Goal: Task Accomplishment & Management: Use online tool/utility

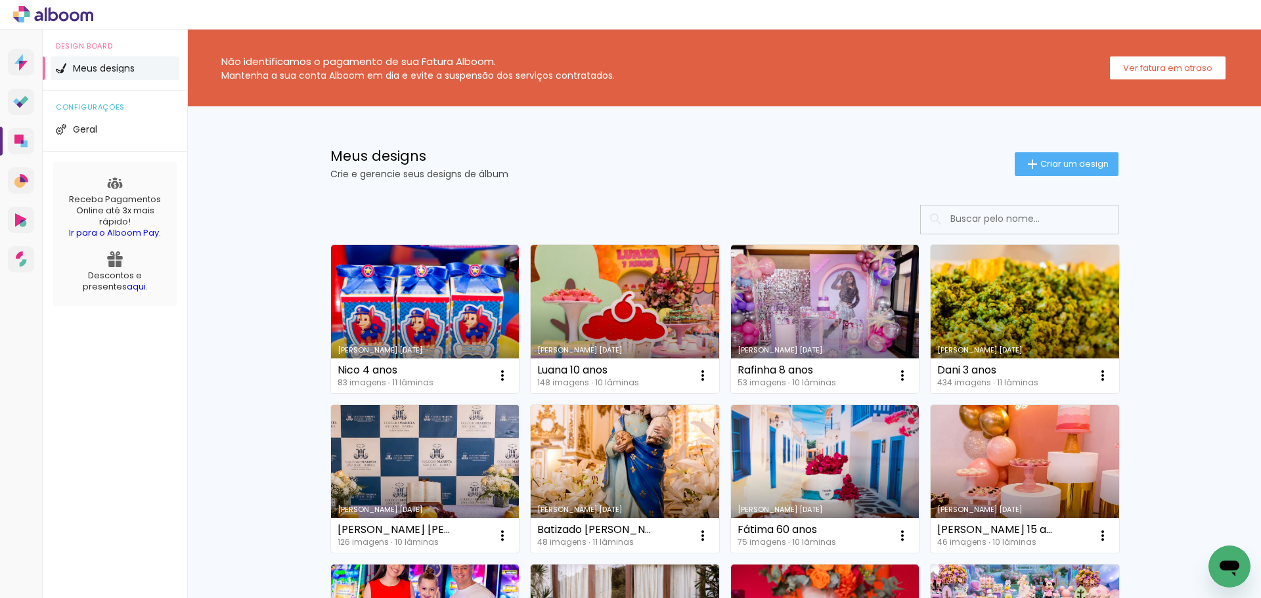
click at [429, 451] on link "Criado em [DATE]" at bounding box center [425, 479] width 189 height 148
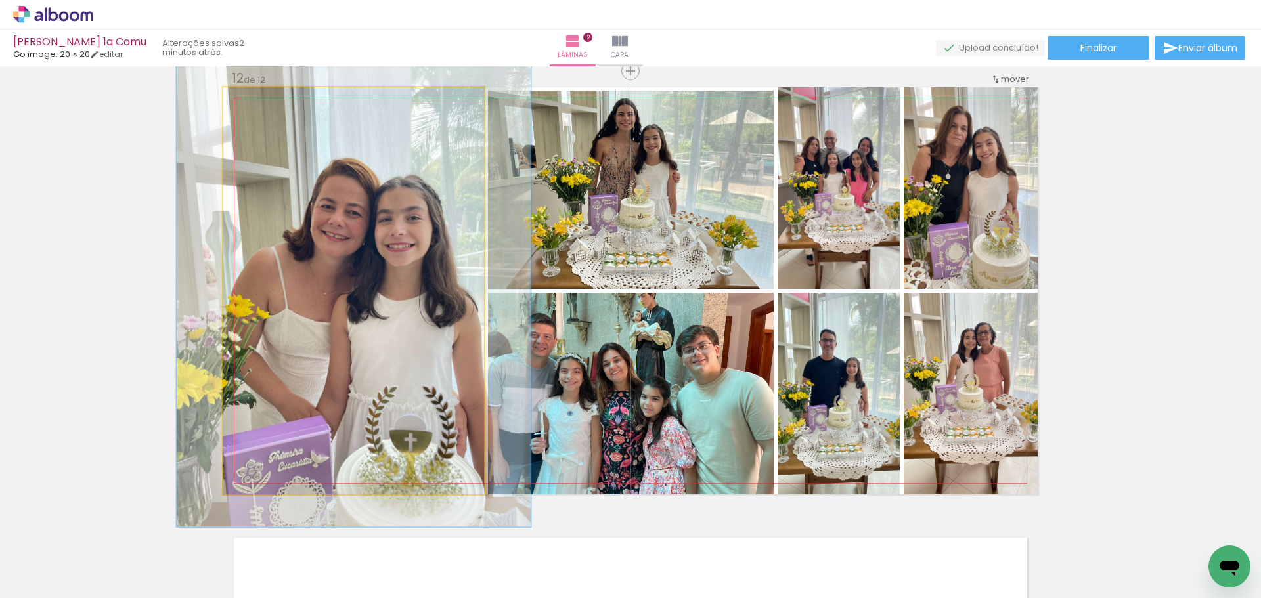
scroll to position [0, 9150]
type paper-slider "116"
click at [258, 101] on div at bounding box center [262, 101] width 12 height 12
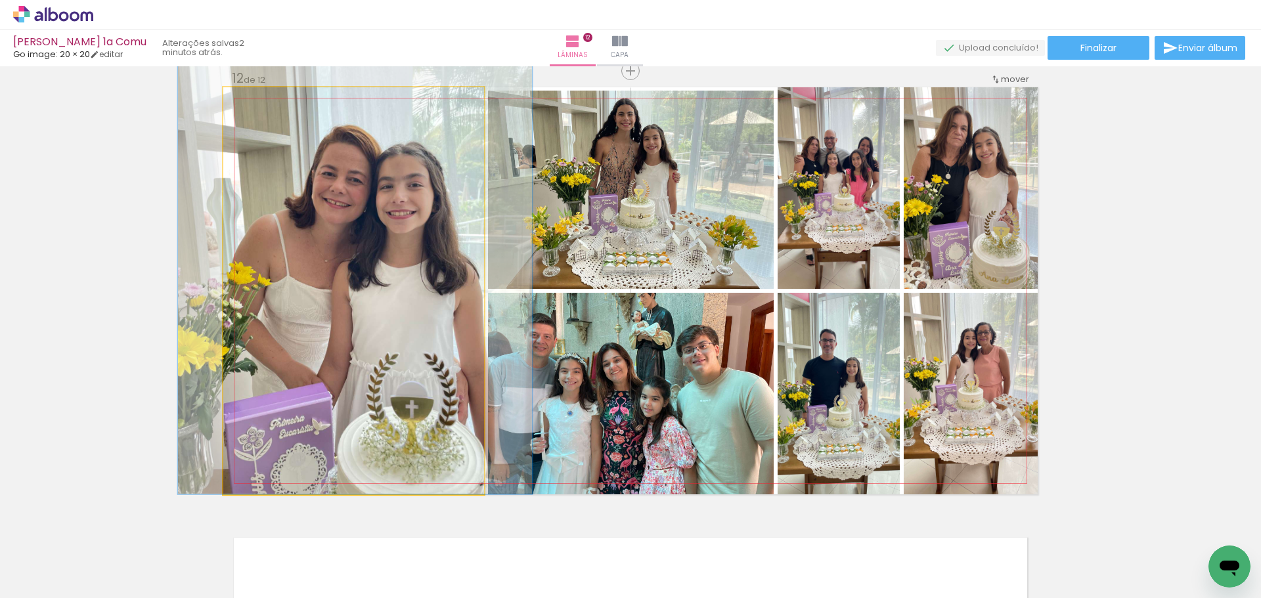
drag, startPoint x: 332, startPoint y: 261, endPoint x: 334, endPoint y: 189, distance: 71.6
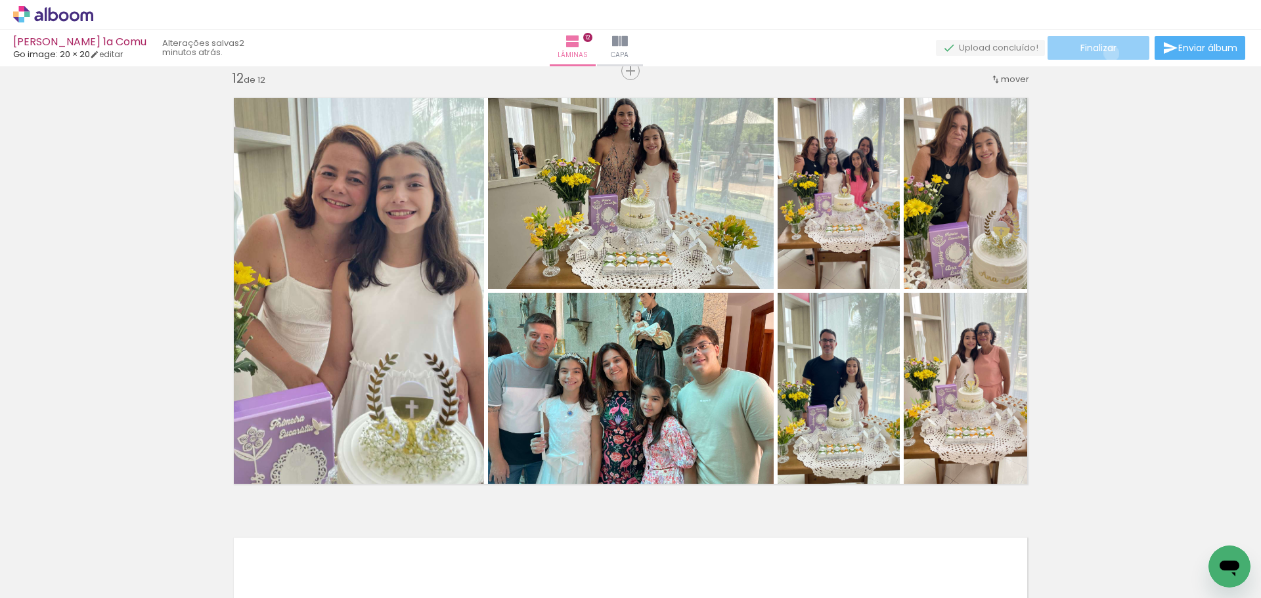
click at [1107, 53] on span "Finalizar" at bounding box center [1098, 47] width 36 height 9
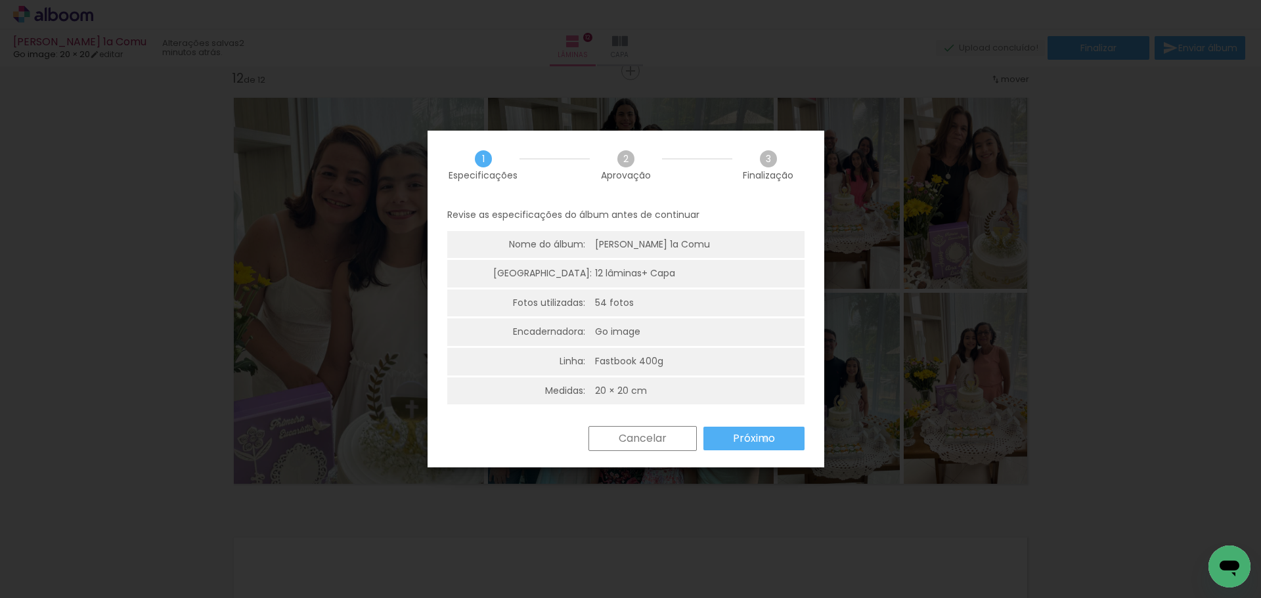
click at [0, 0] on slot "Próximo" at bounding box center [0, 0] width 0 height 0
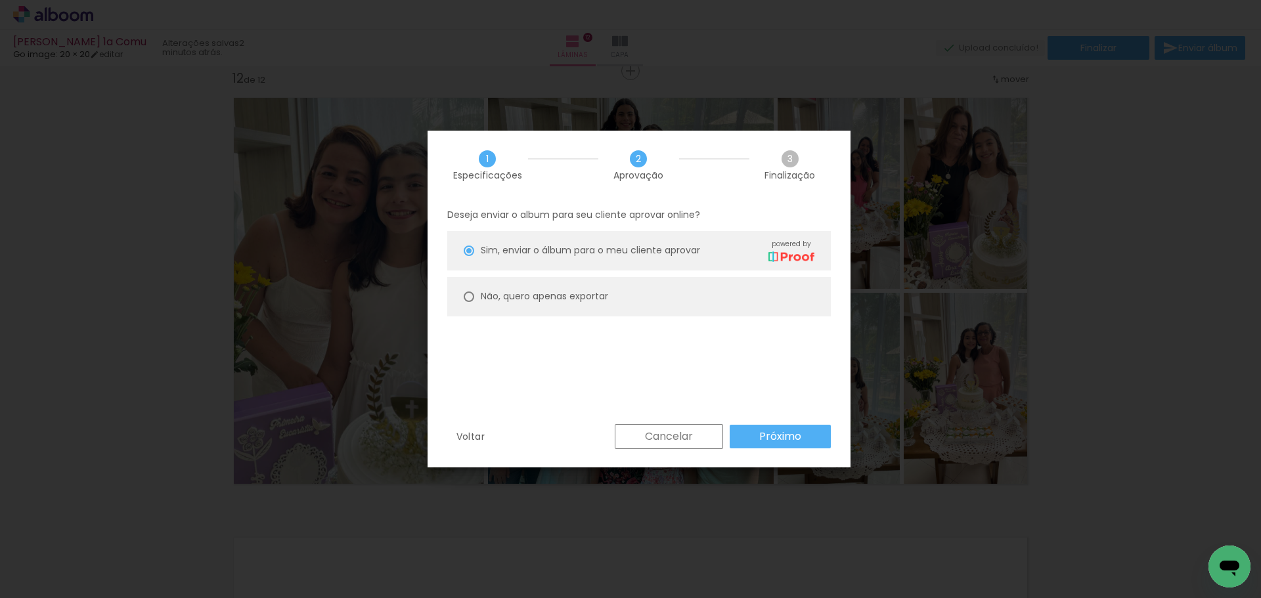
click at [0, 0] on slot "Não, quero apenas exportar" at bounding box center [0, 0] width 0 height 0
type paper-radio-button "on"
click at [746, 438] on paper-button "Próximo" at bounding box center [780, 437] width 101 height 24
type input "Alta, 300 DPI"
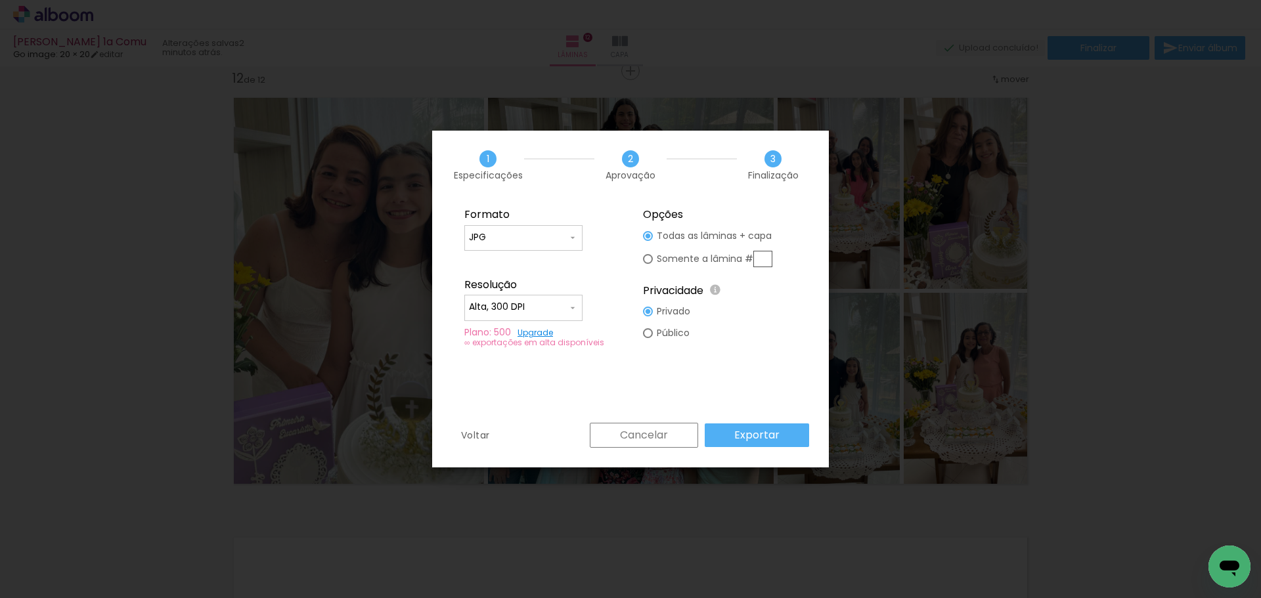
click at [545, 245] on div at bounding box center [523, 244] width 109 height 1
click at [545, 257] on paper-item "PDF" at bounding box center [523, 262] width 118 height 26
type input "PDF"
click at [0, 0] on slot "Exportar" at bounding box center [0, 0] width 0 height 0
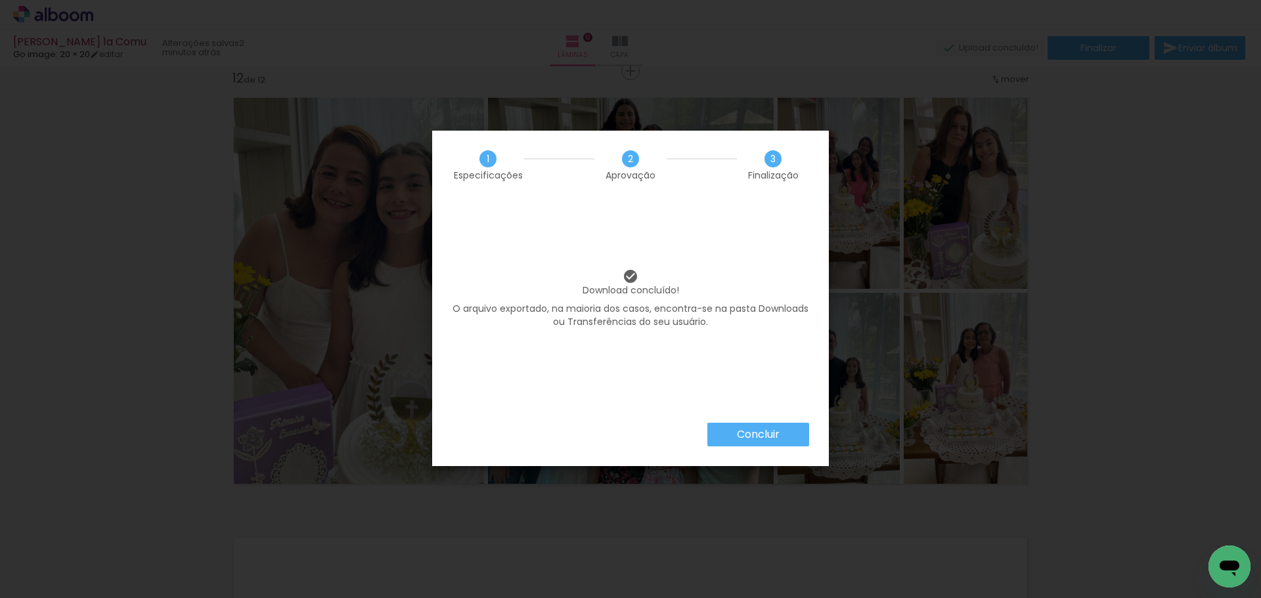
click at [0, 0] on slot "Concluir" at bounding box center [0, 0] width 0 height 0
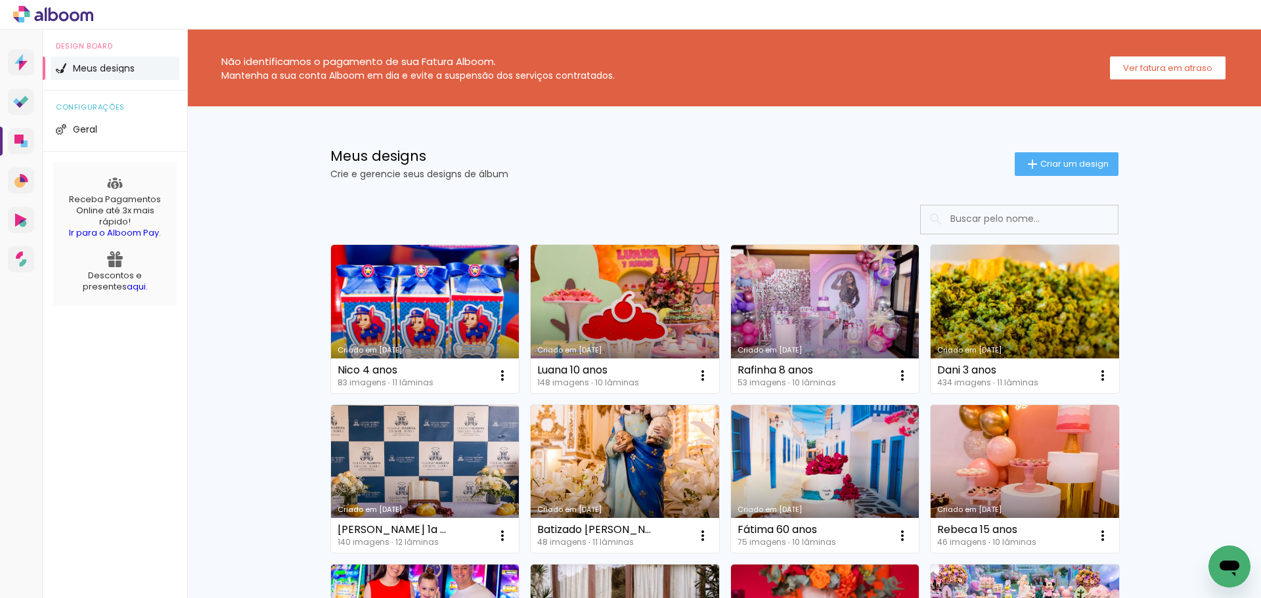
click at [16, 135] on icon at bounding box center [18, 139] width 9 height 9
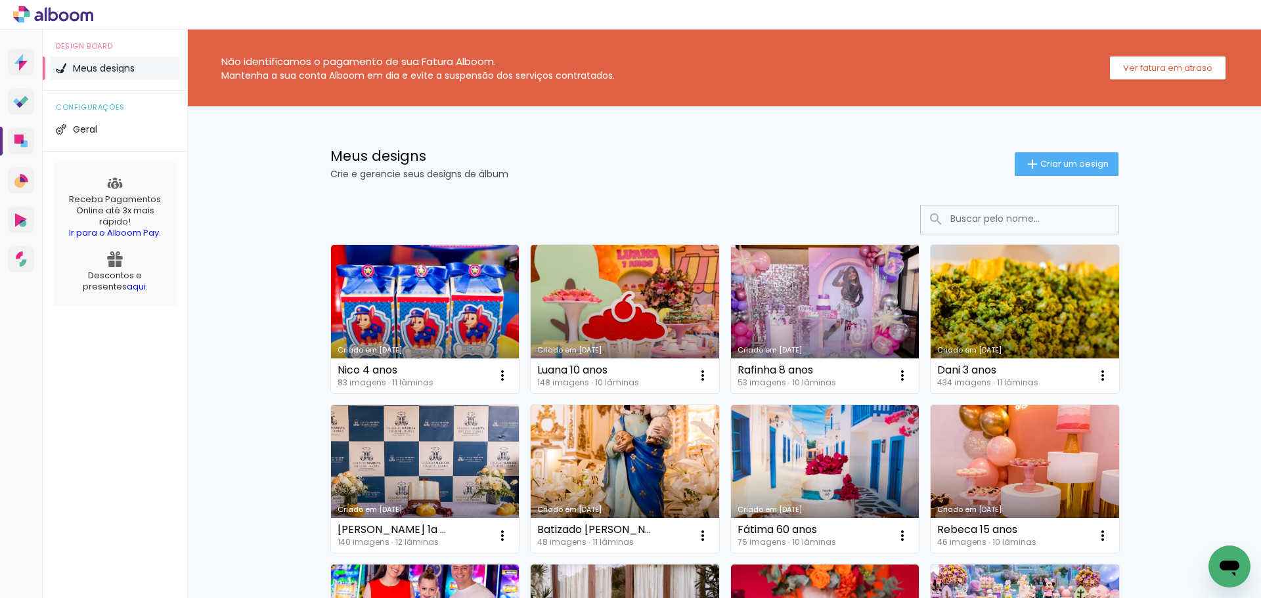
click at [814, 300] on link "Criado em [DATE]" at bounding box center [825, 319] width 189 height 148
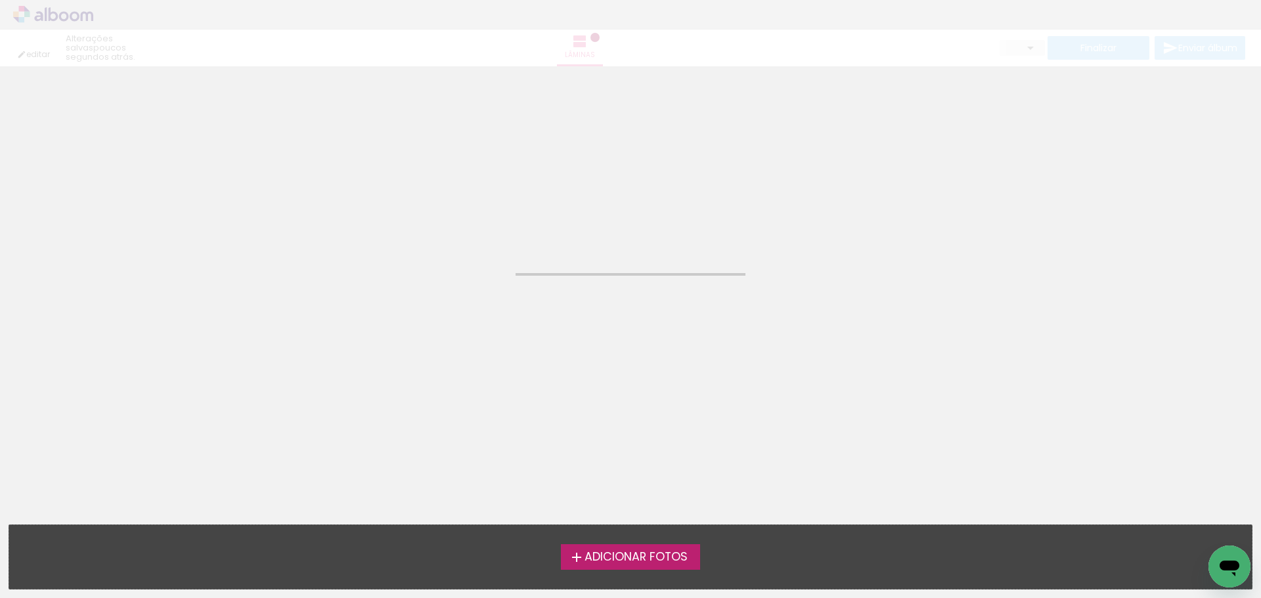
click at [814, 300] on neon-animated-pages "Confirmar Cancelar" at bounding box center [630, 332] width 1261 height 532
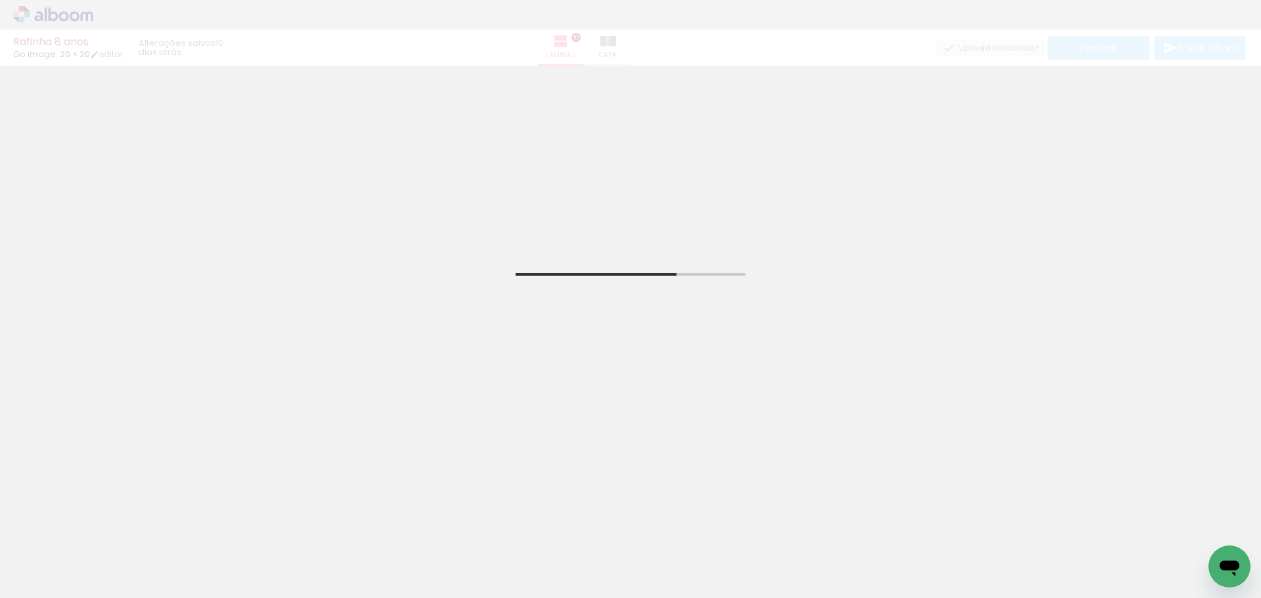
click at [38, 582] on span "Adicionar Fotos" at bounding box center [46, 580] width 39 height 14
click at [0, 0] on input "file" at bounding box center [0, 0] width 0 height 0
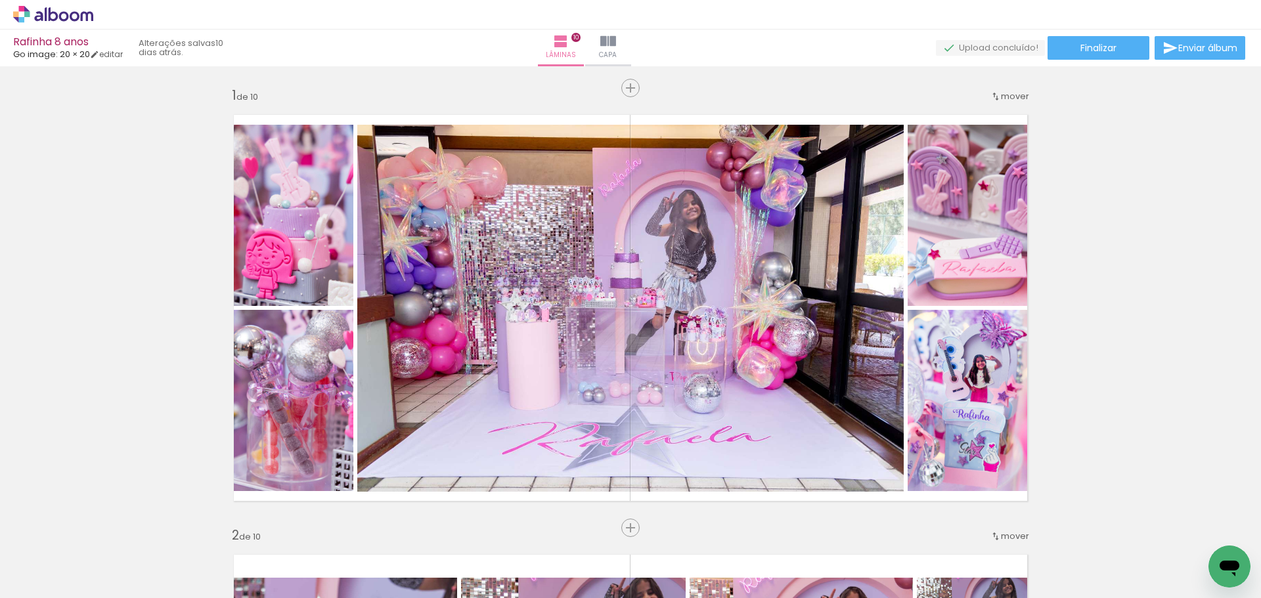
click at [0, 0] on span "Adicionar Fotos" at bounding box center [0, 0] width 0 height 0
click at [0, 0] on input "file" at bounding box center [0, 0] width 0 height 0
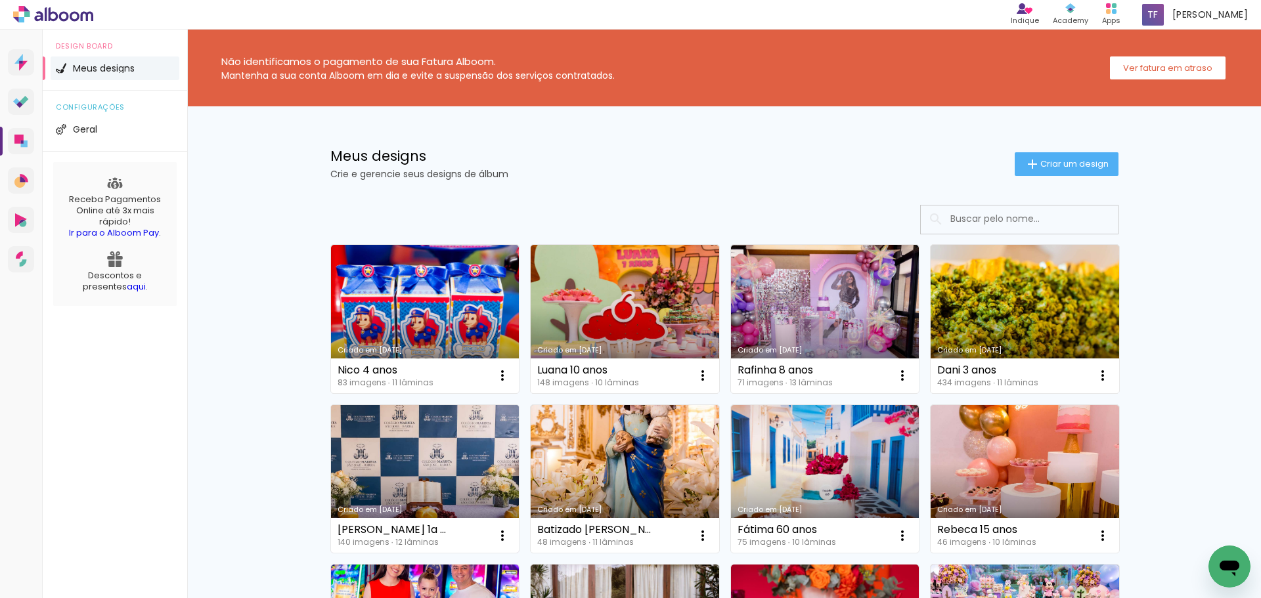
click at [439, 491] on link "Criado em [DATE]" at bounding box center [425, 479] width 189 height 148
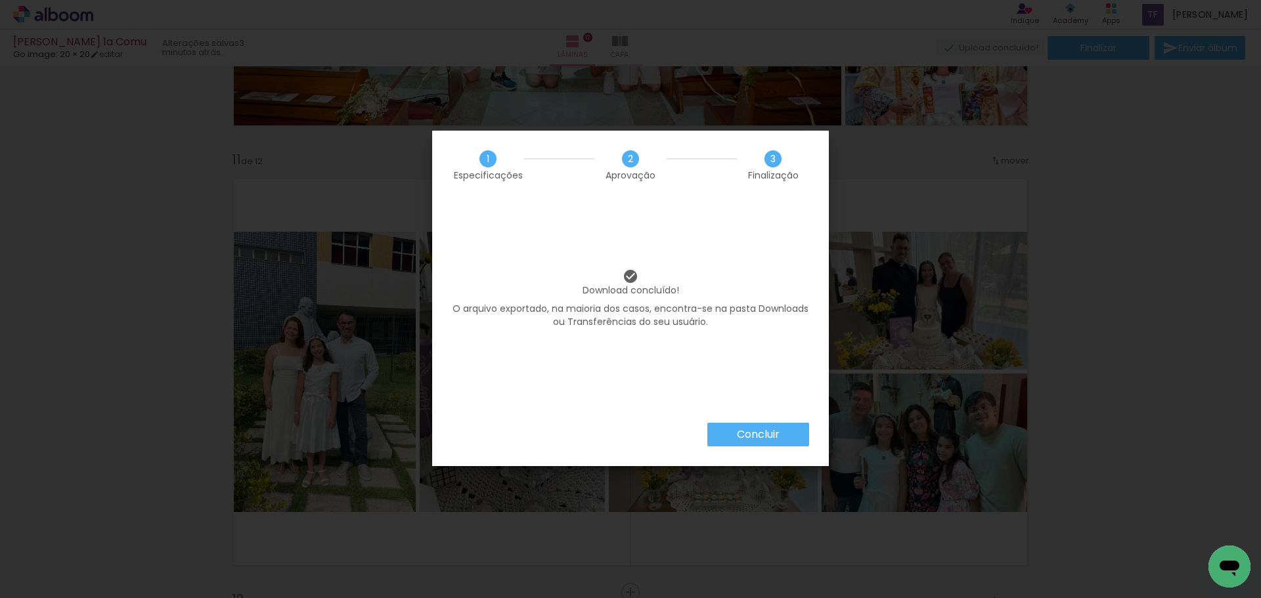
scroll to position [0, 9150]
click at [0, 0] on slot "Concluir" at bounding box center [0, 0] width 0 height 0
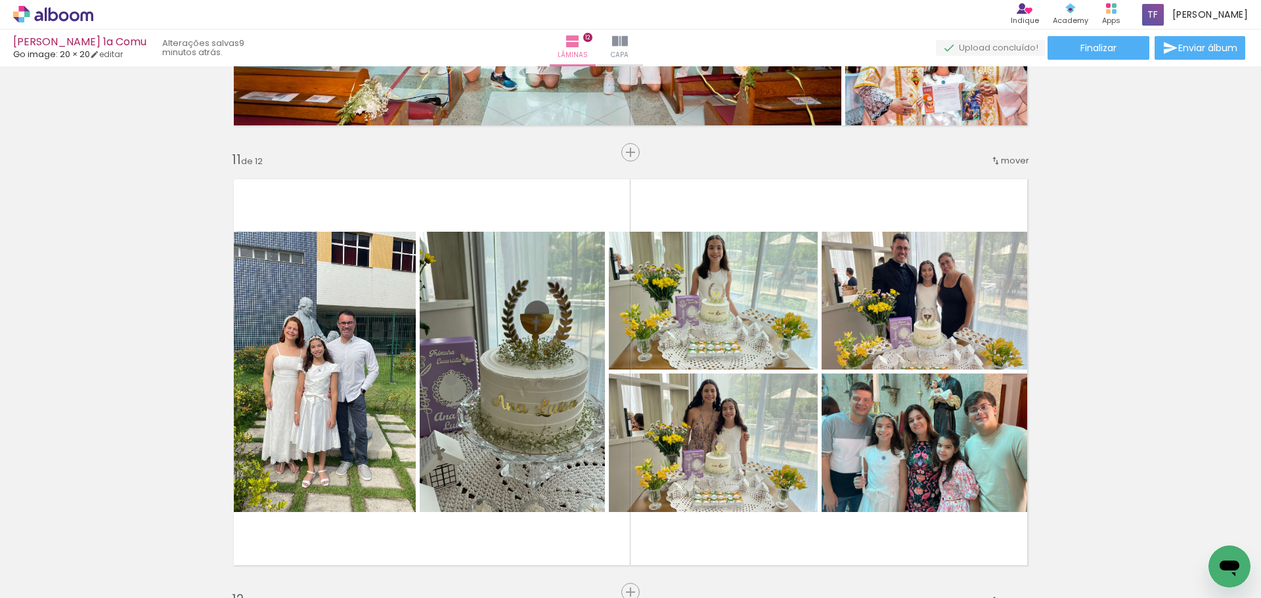
scroll to position [0, 9150]
